Goal: Task Accomplishment & Management: Manage account settings

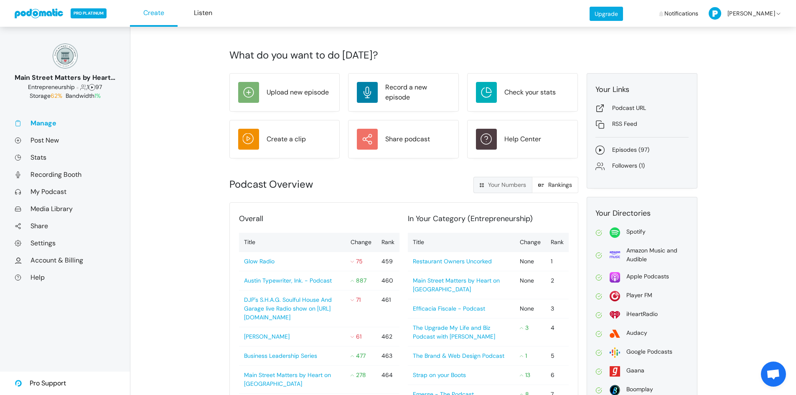
click at [46, 123] on link "Manage" at bounding box center [65, 123] width 101 height 9
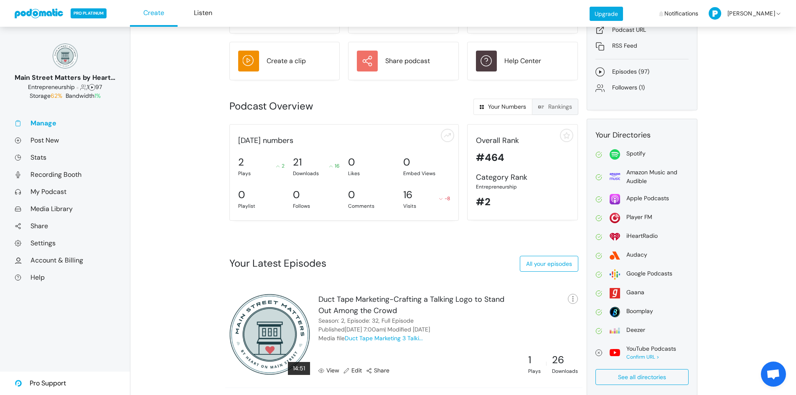
scroll to position [104, 0]
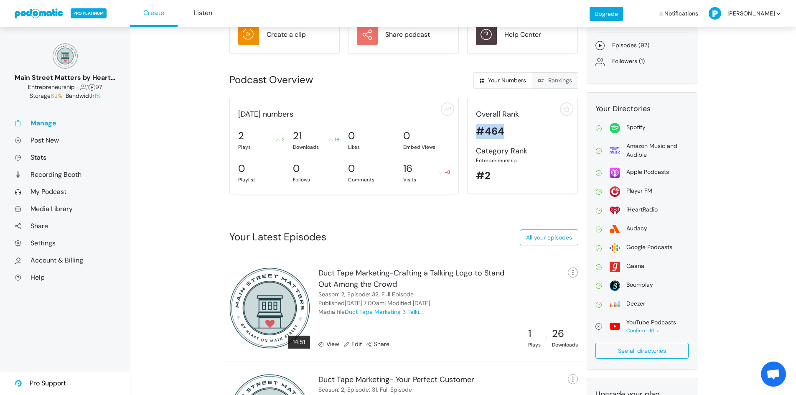
drag, startPoint x: 503, startPoint y: 130, endPoint x: 478, endPoint y: 129, distance: 24.6
click at [478, 129] on div "#464" at bounding box center [522, 131] width 93 height 15
click at [500, 137] on div "#464" at bounding box center [522, 131] width 93 height 15
drag, startPoint x: 490, startPoint y: 178, endPoint x: 475, endPoint y: 175, distance: 15.2
click at [475, 175] on div "Overall Rank #464 Category Rank Entrepreneurship #2" at bounding box center [522, 146] width 111 height 96
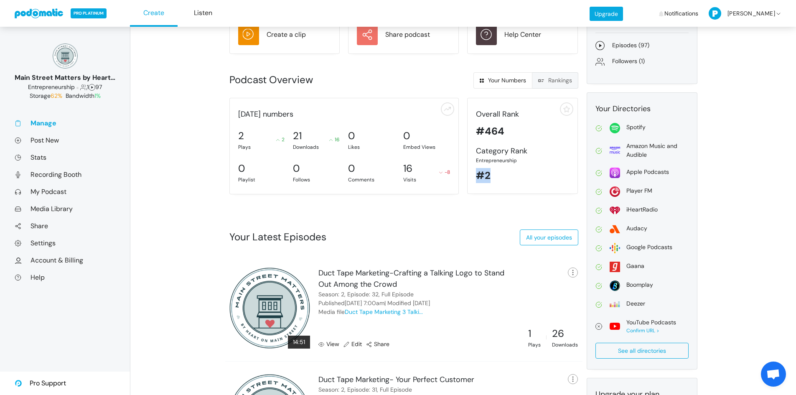
click at [485, 175] on div "#2" at bounding box center [522, 175] width 93 height 15
